Goal: Task Accomplishment & Management: Use online tool/utility

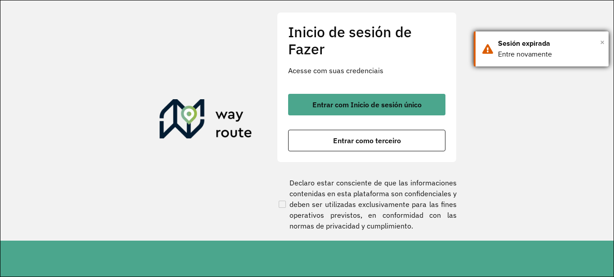
click at [602, 41] on font "×" at bounding box center [602, 42] width 4 height 10
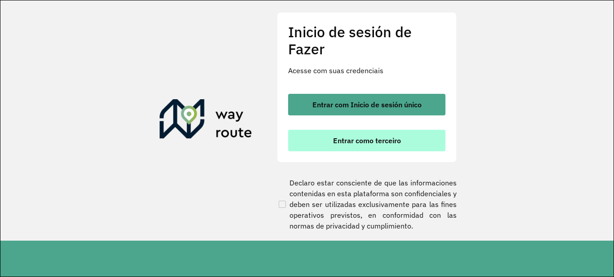
click at [401, 147] on button "Entrar como terceiro" at bounding box center [366, 141] width 157 height 22
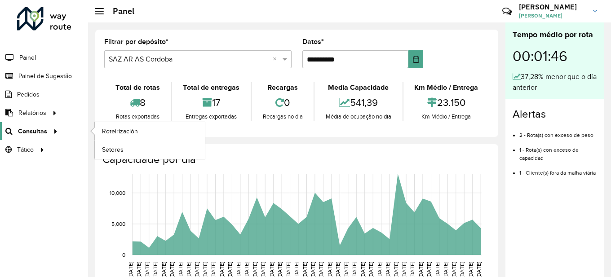
click at [40, 131] on font "Consultas" at bounding box center [32, 131] width 29 height 7
click at [126, 134] on font "Roteirización" at bounding box center [121, 131] width 38 height 7
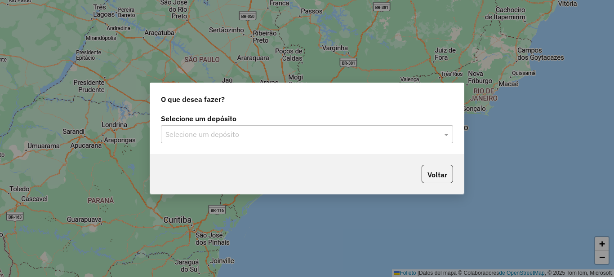
click at [336, 133] on input "text" at bounding box center [297, 134] width 265 height 11
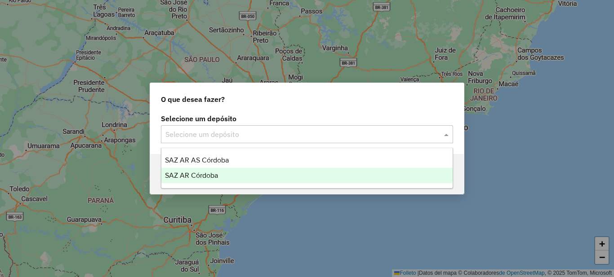
click at [220, 171] on div "SAZ AR Córdoba" at bounding box center [306, 175] width 291 height 15
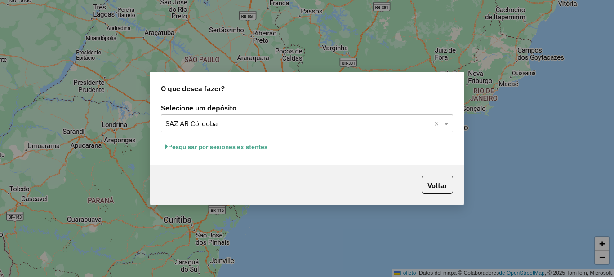
click at [251, 147] on font "Pesquisar por sesiones existentes" at bounding box center [217, 147] width 99 height 8
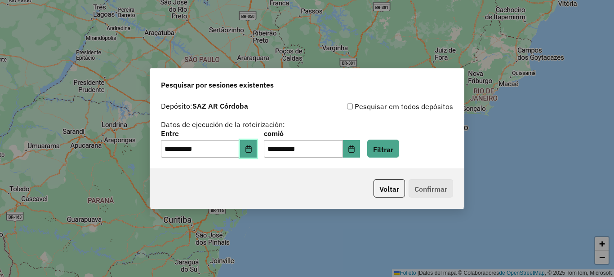
click at [251, 151] on icon "Elija fecha" at bounding box center [248, 149] width 7 height 7
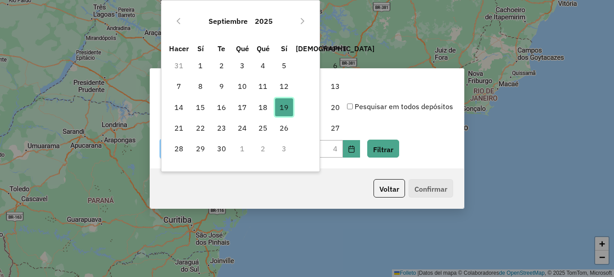
click at [284, 108] on font "19" at bounding box center [284, 107] width 9 height 9
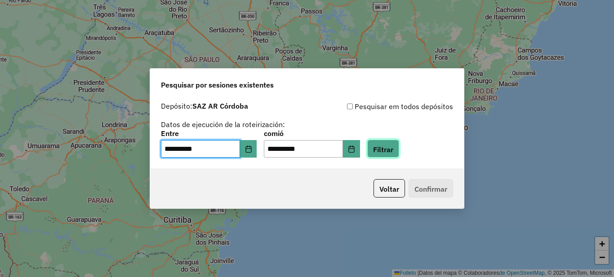
click at [389, 145] on font "Filtrar" at bounding box center [383, 149] width 20 height 9
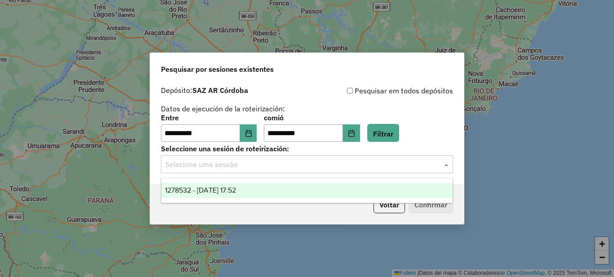
click at [321, 164] on input "text" at bounding box center [297, 165] width 265 height 11
click at [269, 192] on div "1278532 - 19/09/2025 17:52" at bounding box center [306, 190] width 291 height 15
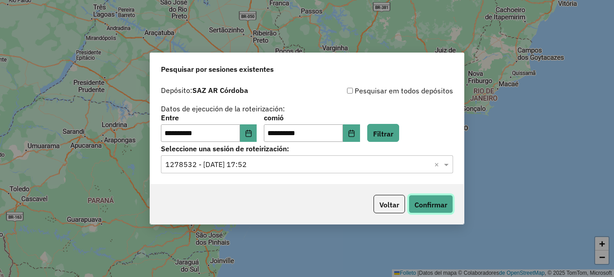
click at [432, 202] on font "Confirmar" at bounding box center [430, 205] width 33 height 9
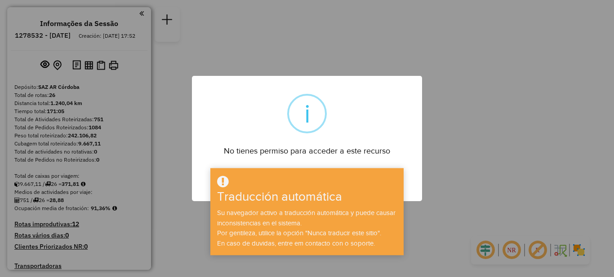
click at [479, 113] on div "× i No tienes permiso para acceder a este recurso DE ACUERDO No Cancel" at bounding box center [307, 138] width 614 height 277
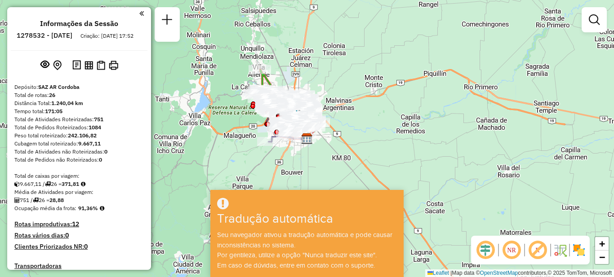
click at [333, 184] on div "Janela de atendimento Grade de atendimento Capacidade Transportadoras Veículos …" at bounding box center [307, 138] width 614 height 277
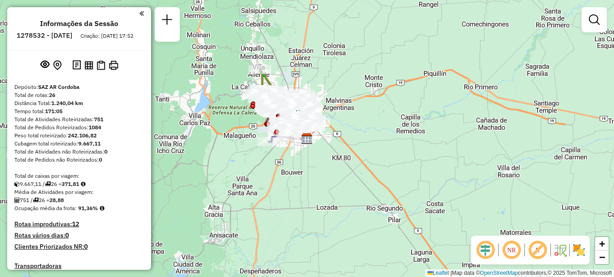
click at [141, 13] on div "Informações da Sessão 1278532 - 19/09/2025 Criação: 18/09/2025 17:52 Depósito: …" at bounding box center [79, 138] width 144 height 263
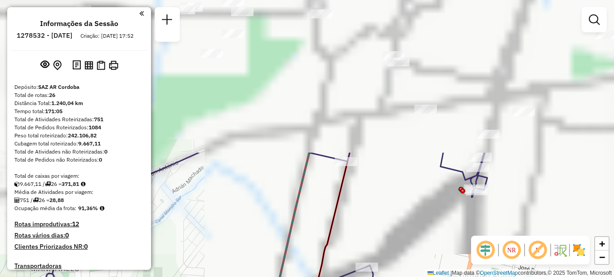
drag, startPoint x: 437, startPoint y: 110, endPoint x: 340, endPoint y: 290, distance: 204.9
click at [340, 277] on html "Aguarde... Pop-up bloqueado! Seu navegador bloqueou automáticamente a abertura …" at bounding box center [307, 138] width 614 height 277
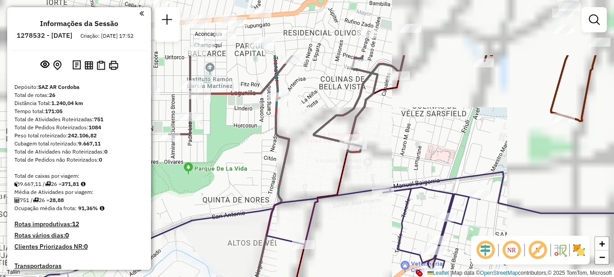
drag, startPoint x: 438, startPoint y: 116, endPoint x: 345, endPoint y: 249, distance: 162.4
click at [345, 249] on div "Janela de atendimento Grade de atendimento Capacidade Transportadoras Veículos …" at bounding box center [307, 138] width 614 height 277
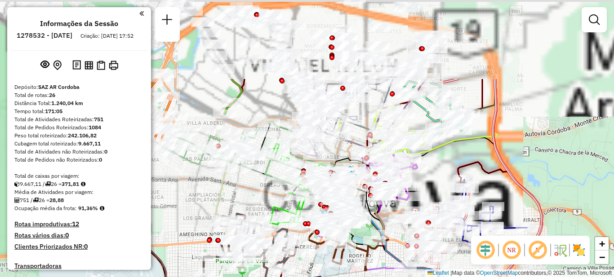
drag, startPoint x: 435, startPoint y: 144, endPoint x: 358, endPoint y: 251, distance: 131.5
click at [358, 251] on icon at bounding box center [356, 240] width 97 height 59
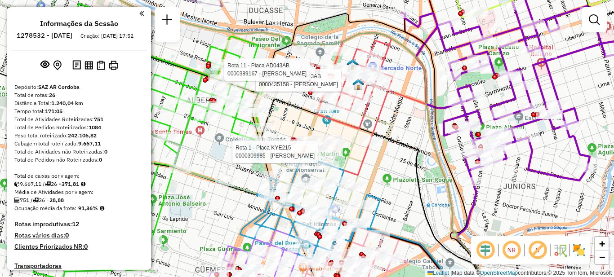
select select "**********"
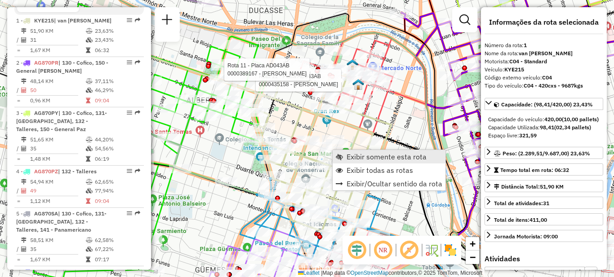
scroll to position [320, 0]
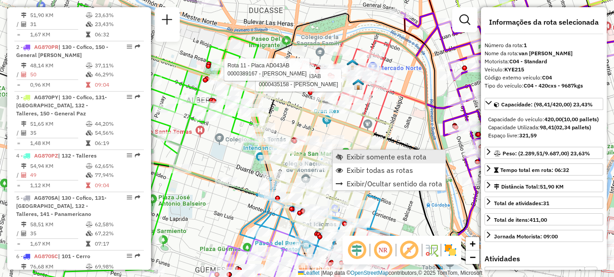
click at [358, 156] on span "Exibir somente esta rota" at bounding box center [387, 156] width 80 height 7
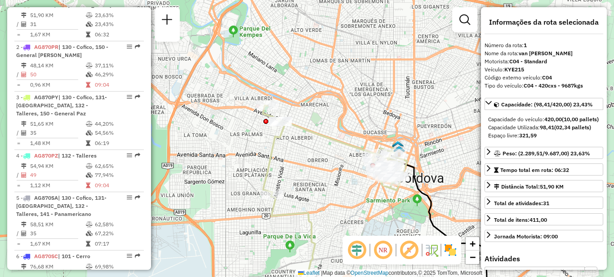
drag, startPoint x: 232, startPoint y: 98, endPoint x: 291, endPoint y: 150, distance: 79.0
click at [291, 150] on div "Janela de atendimento Grade de atendimento Capacidade Transportadoras Veículos …" at bounding box center [307, 138] width 614 height 277
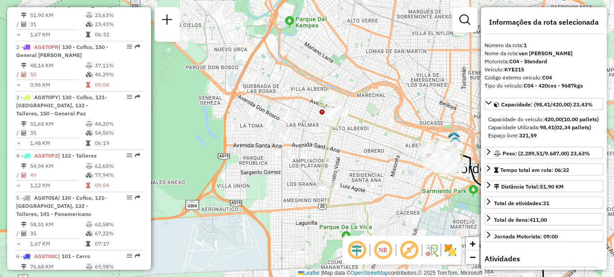
drag, startPoint x: 400, startPoint y: 188, endPoint x: 465, endPoint y: 205, distance: 67.8
click at [465, 205] on div "Janela de atendimento Grade de atendimento Capacidade Transportadoras Veículos …" at bounding box center [307, 138] width 614 height 277
click at [418, 90] on div "Janela de atendimento Grade de atendimento Capacidade Transportadoras Veículos …" at bounding box center [307, 138] width 614 height 277
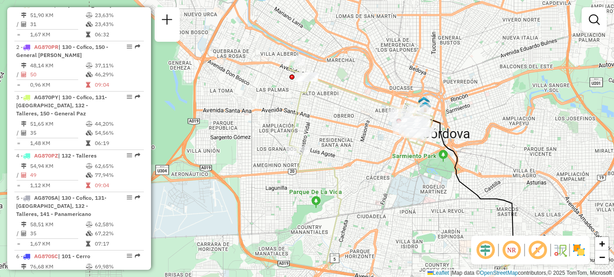
drag, startPoint x: 378, startPoint y: 93, endPoint x: 348, endPoint y: 58, distance: 46.2
click at [348, 58] on div "Janela de atendimento Grade de atendimento Capacidade Transportadoras Veículos …" at bounding box center [307, 138] width 614 height 277
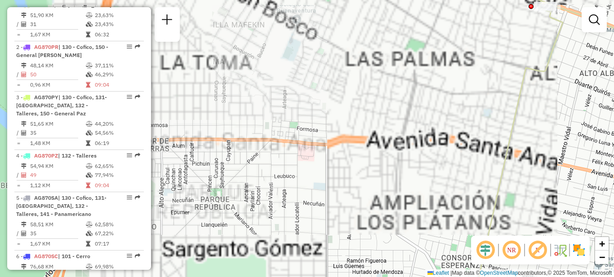
drag, startPoint x: 431, startPoint y: 92, endPoint x: 361, endPoint y: 209, distance: 135.8
click at [361, 209] on div "Janela de atendimento Grade de atendimento Capacidade Transportadoras Veículos …" at bounding box center [307, 138] width 614 height 277
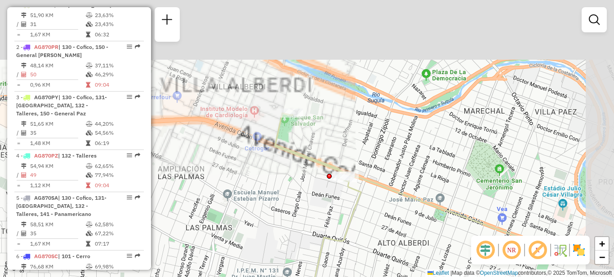
drag, startPoint x: 426, startPoint y: 133, endPoint x: 274, endPoint y: 180, distance: 159.5
click at [288, 205] on div "Janela de atendimento Grade de atendimento Capacidade Transportadoras Veículos …" at bounding box center [307, 138] width 614 height 277
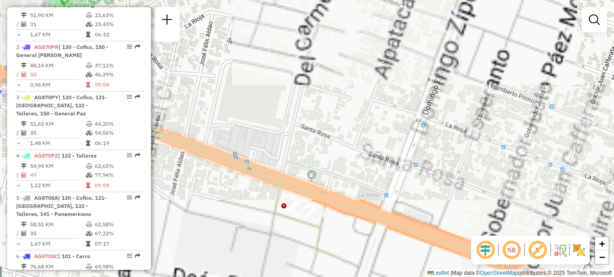
drag, startPoint x: 328, startPoint y: 187, endPoint x: 331, endPoint y: 93, distance: 94.5
click at [331, 93] on div "Janela de atendimento Grade de atendimento Capacidade Transportadoras Veículos …" at bounding box center [307, 138] width 614 height 277
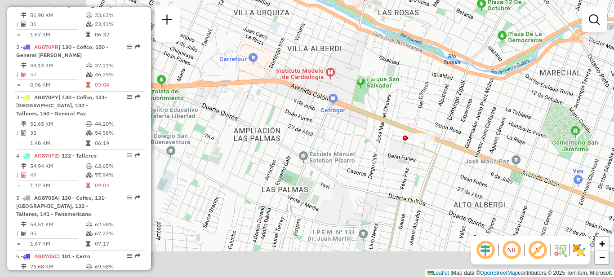
drag, startPoint x: 285, startPoint y: 162, endPoint x: 437, endPoint y: 88, distance: 169.5
click at [437, 88] on div "Janela de atendimento Grade de atendimento Capacidade Transportadoras Veículos …" at bounding box center [307, 138] width 614 height 277
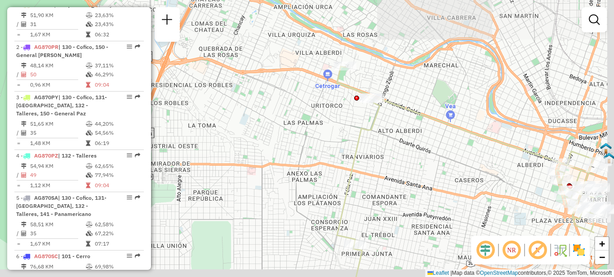
drag, startPoint x: 489, startPoint y: 169, endPoint x: 400, endPoint y: 151, distance: 90.3
click at [400, 151] on div "Janela de atendimento Grade de atendimento Capacidade Transportadoras Veículos …" at bounding box center [307, 138] width 614 height 277
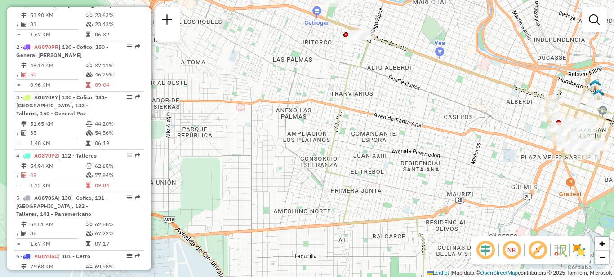
drag, startPoint x: 381, startPoint y: 218, endPoint x: 369, endPoint y: 176, distance: 43.1
click at [378, 170] on div "Janela de atendimento Grade de atendimento Capacidade Transportadoras Veículos …" at bounding box center [307, 138] width 614 height 277
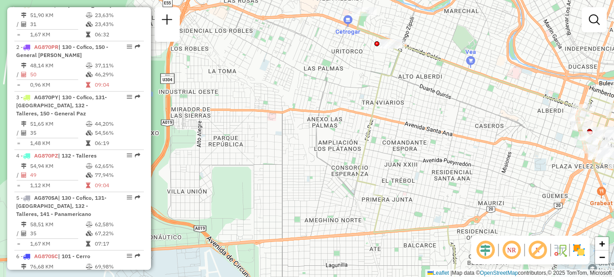
drag, startPoint x: 392, startPoint y: 131, endPoint x: 426, endPoint y: 162, distance: 45.5
click at [426, 162] on div "Janela de atendimento Grade de atendimento Capacidade Transportadoras Veículos …" at bounding box center [307, 138] width 614 height 277
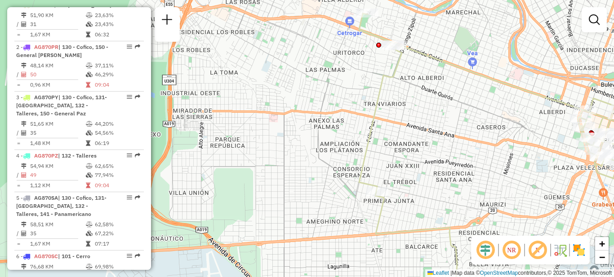
drag, startPoint x: 394, startPoint y: 88, endPoint x: 401, endPoint y: 139, distance: 51.2
click at [401, 138] on div "Janela de atendimento Grade de atendimento Capacidade Transportadoras Veículos …" at bounding box center [307, 138] width 614 height 277
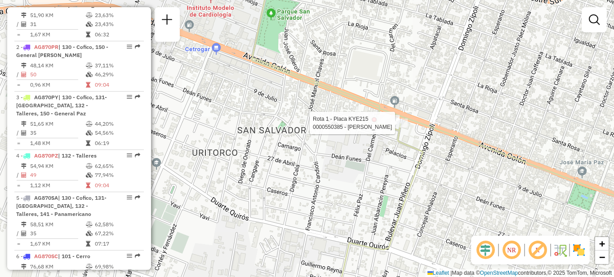
select select "**********"
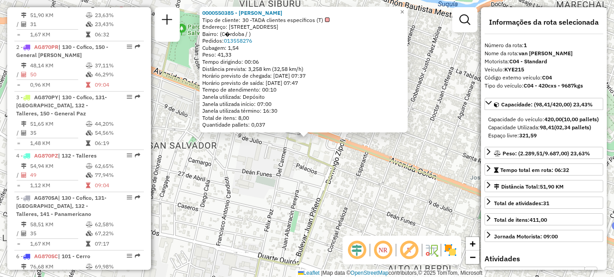
click at [276, 163] on div "0000550385 - tomas barseghian Tipo de cliente: 30 -TADA clientes específicos (T…" at bounding box center [307, 138] width 614 height 277
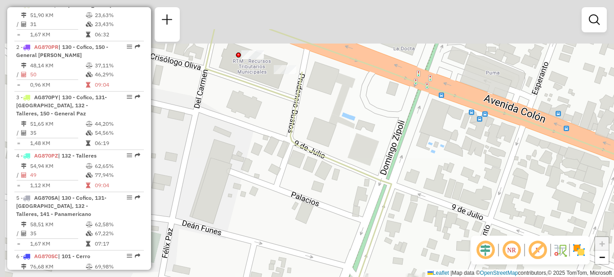
drag, startPoint x: 313, startPoint y: 133, endPoint x: 335, endPoint y: 218, distance: 88.1
click at [335, 218] on div "Janela de atendimento Grade de atendimento Capacidade Transportadoras Veículos …" at bounding box center [307, 138] width 614 height 277
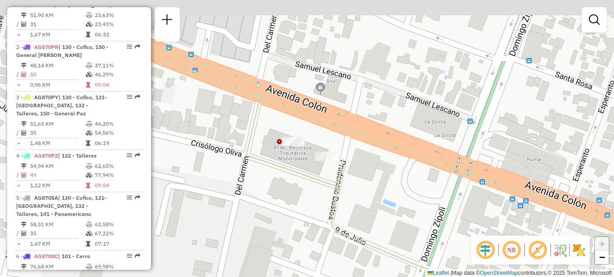
drag, startPoint x: 293, startPoint y: 135, endPoint x: 336, endPoint y: 204, distance: 81.0
click at [336, 204] on div "Janela de atendimento Grade de atendimento Capacidade Transportadoras Veículos …" at bounding box center [307, 138] width 614 height 277
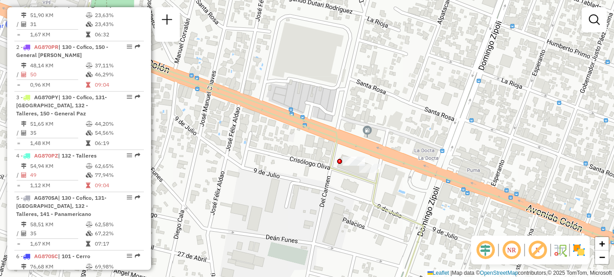
drag, startPoint x: 283, startPoint y: 156, endPoint x: 342, endPoint y: 206, distance: 77.2
click at [343, 206] on div "Janela de atendimento Grade de atendimento Capacidade Transportadoras Veículos …" at bounding box center [307, 138] width 614 height 277
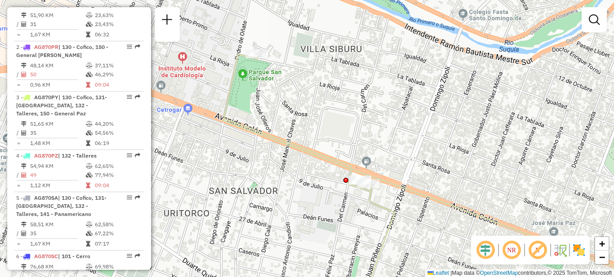
drag, startPoint x: 332, startPoint y: 216, endPoint x: 299, endPoint y: 138, distance: 84.6
click at [334, 210] on div "Janela de atendimento Grade de atendimento Capacidade Transportadoras Veículos …" at bounding box center [307, 138] width 614 height 277
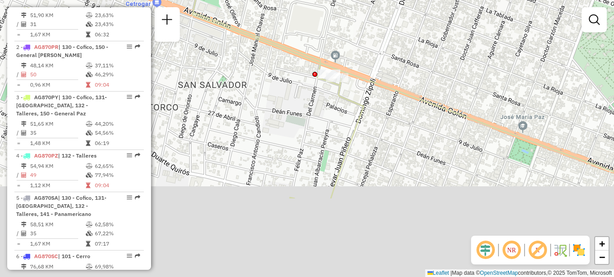
drag, startPoint x: 409, startPoint y: 240, endPoint x: 368, endPoint y: 113, distance: 133.5
click at [370, 108] on div "Janela de atendimento Grade de atendimento Capacidade Transportadoras Veículos …" at bounding box center [307, 138] width 614 height 277
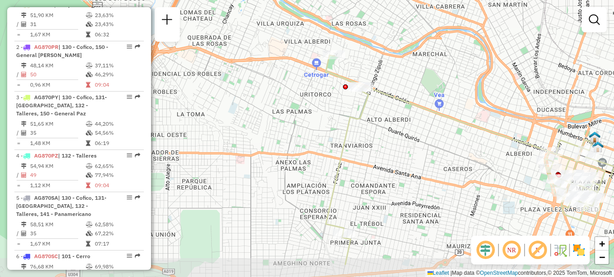
drag, startPoint x: 365, startPoint y: 185, endPoint x: 366, endPoint y: 147, distance: 38.7
click at [367, 147] on div "Janela de atendimento Grade de atendimento Capacidade Transportadoras Veículos …" at bounding box center [307, 138] width 614 height 277
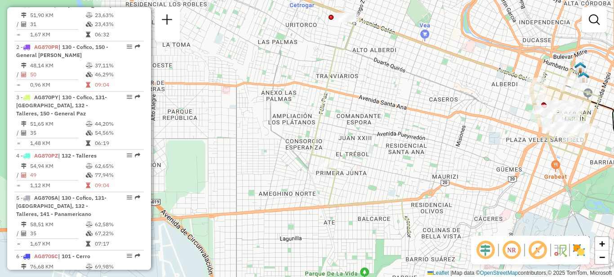
drag, startPoint x: 324, startPoint y: 215, endPoint x: 310, endPoint y: 146, distance: 71.1
click at [312, 146] on icon at bounding box center [456, 75] width 289 height 178
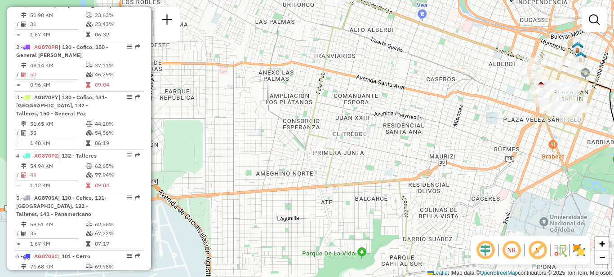
drag, startPoint x: 340, startPoint y: 223, endPoint x: 327, endPoint y: 149, distance: 75.8
click at [327, 149] on div "Janela de atendimento Grade de atendimento Capacidade Transportadoras Veículos …" at bounding box center [307, 138] width 614 height 277
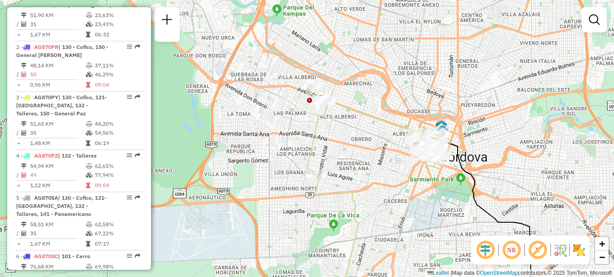
drag, startPoint x: 380, startPoint y: 146, endPoint x: 363, endPoint y: 238, distance: 93.7
click at [363, 238] on div "Janela de atendimento Grade de atendimento Capacidade Transportadoras Veículos …" at bounding box center [307, 138] width 614 height 277
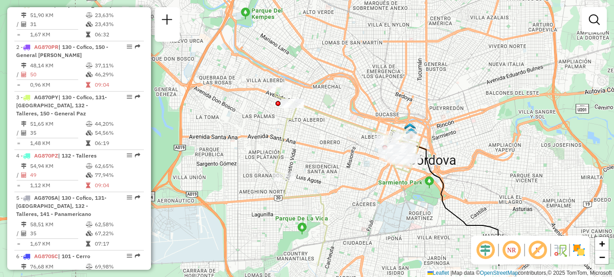
drag, startPoint x: 357, startPoint y: 157, endPoint x: 335, endPoint y: 116, distance: 47.0
click at [335, 116] on icon at bounding box center [347, 132] width 144 height 89
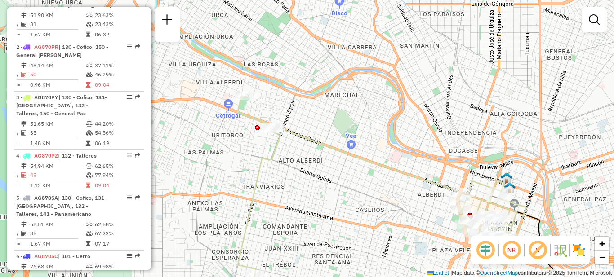
drag, startPoint x: 328, startPoint y: 111, endPoint x: 348, endPoint y: 167, distance: 58.9
click at [349, 165] on div "Janela de atendimento Grade de atendimento Capacidade Transportadoras Veículos …" at bounding box center [307, 138] width 614 height 277
